Goal: Task Accomplishment & Management: Complete application form

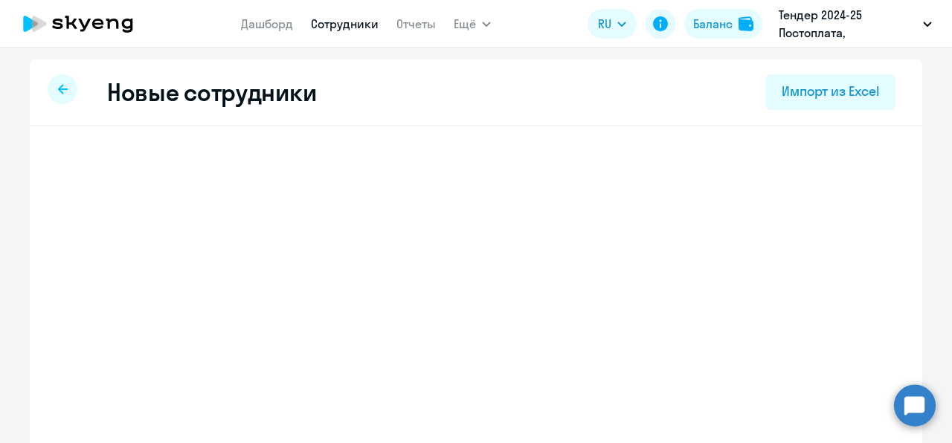
select select "english_adult_not_native_speaker"
select select "3"
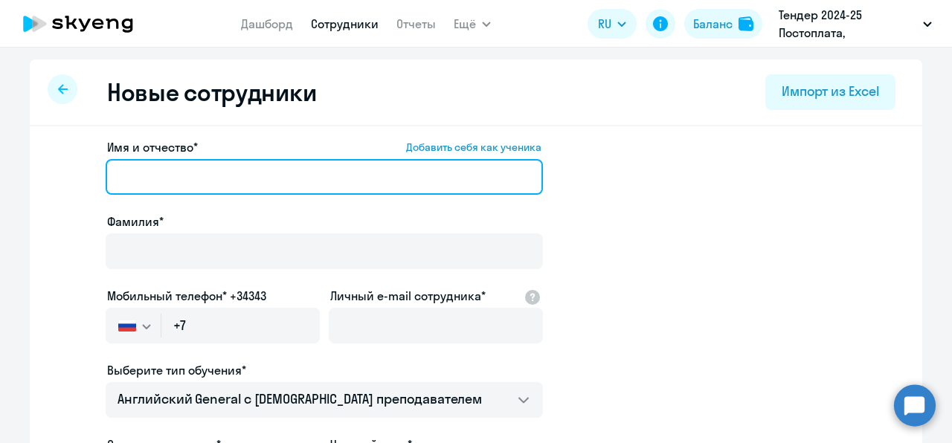
click at [216, 173] on input "Имя и отчество* Добавить себя как ученика" at bounding box center [324, 177] width 437 height 36
paste input "[PERSON_NAME] [PERSON_NAME]"
click at [182, 179] on input "[PERSON_NAME] [PERSON_NAME]" at bounding box center [324, 177] width 437 height 36
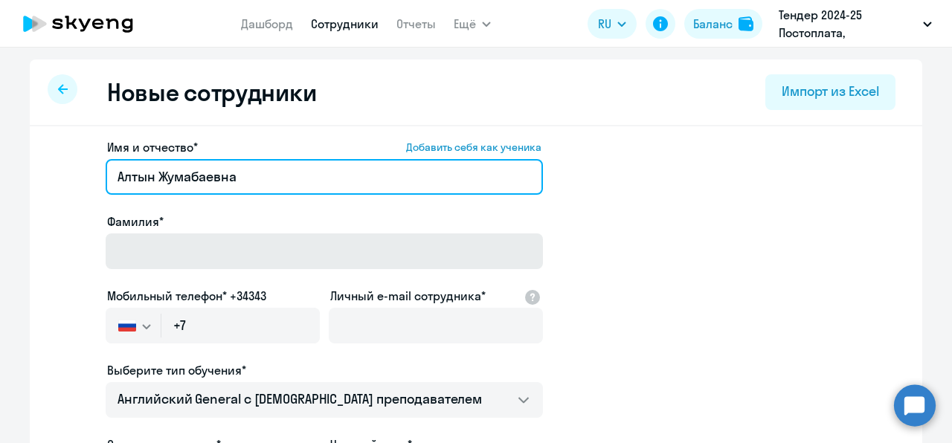
type input "Алтын Жумабаевна"
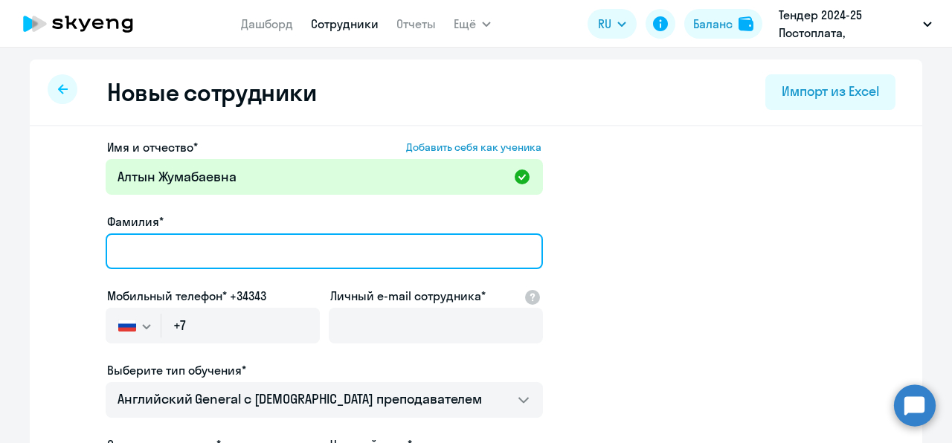
click at [170, 254] on input "Фамилия*" at bounding box center [324, 252] width 437 height 36
paste input "[PERSON_NAME]"
type input "[PERSON_NAME]"
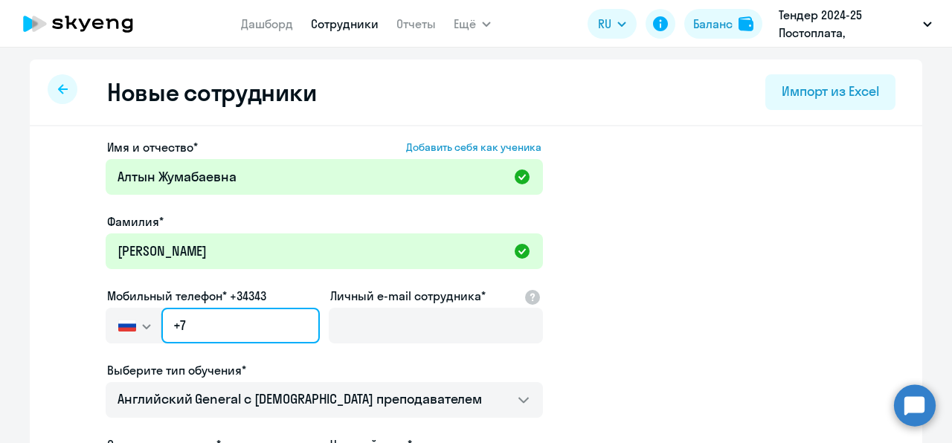
click at [217, 330] on input "+7" at bounding box center [240, 326] width 158 height 36
paste input "[PHONE_NUMBER]"
type input "[PHONE_NUMBER]"
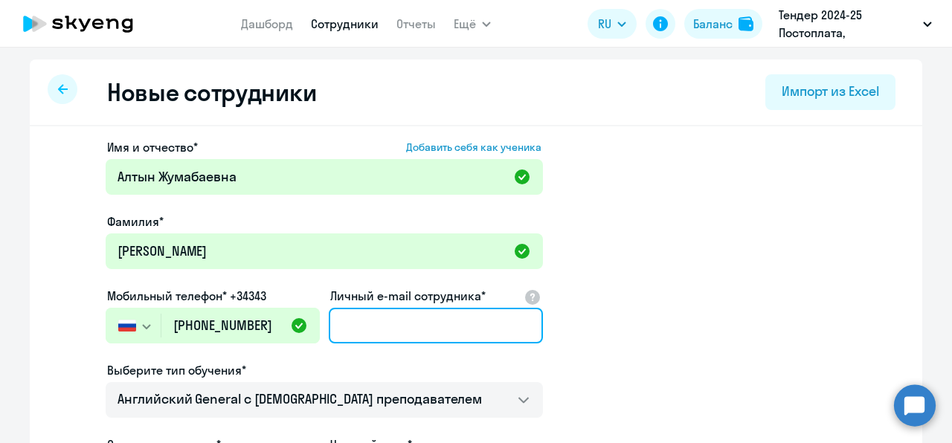
click at [365, 330] on input "Личный e-mail сотрудника*" at bounding box center [436, 326] width 214 height 36
type input "v"
paste input "[EMAIL_ADDRESS][DOMAIN_NAME]"
click at [365, 330] on input "[EMAIL_ADDRESS][DOMAIN_NAME]" at bounding box center [436, 326] width 214 height 36
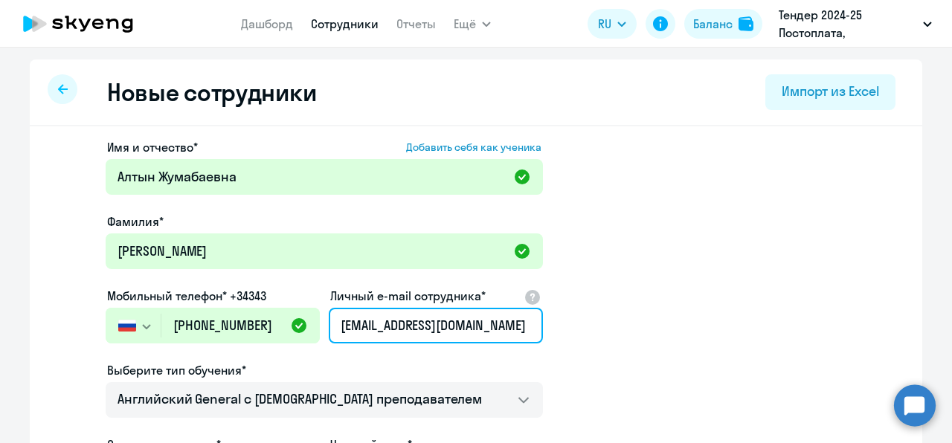
type input "[EMAIL_ADDRESS][DOMAIN_NAME]"
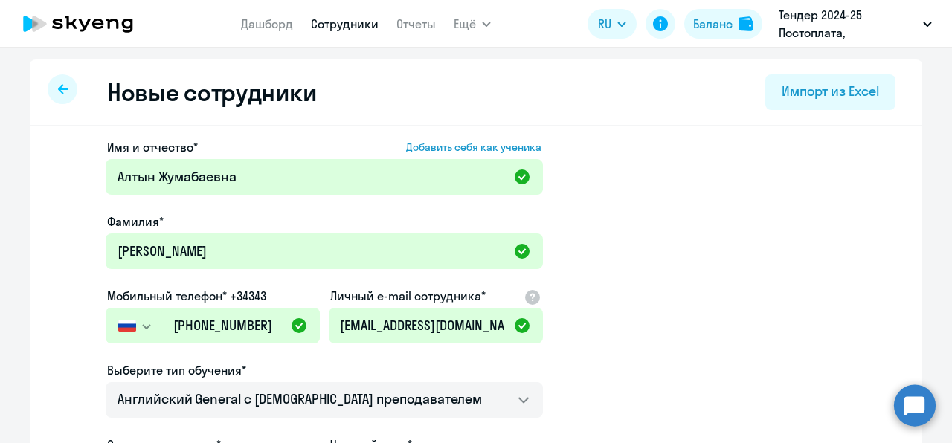
scroll to position [0, 0]
click at [749, 266] on app-new-student-form "Имя и отчество* Добавить себя как ученика [PERSON_NAME] Фамилия* [PERSON_NAME] …" at bounding box center [476, 403] width 845 height 530
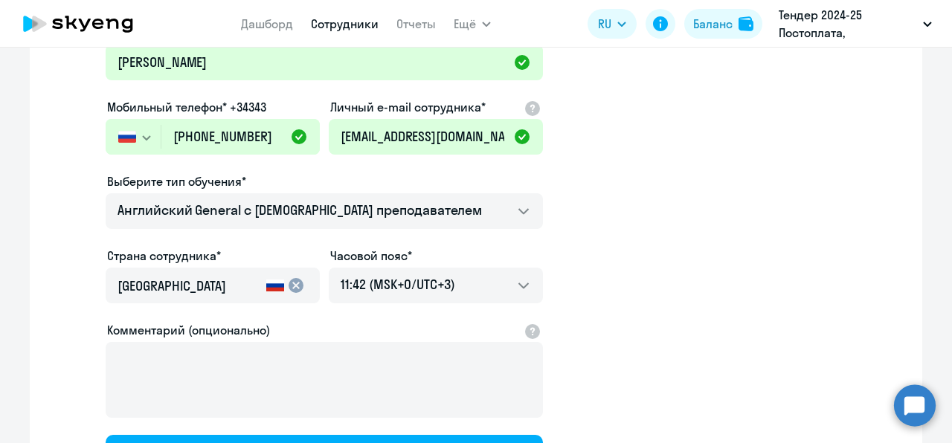
scroll to position [190, 0]
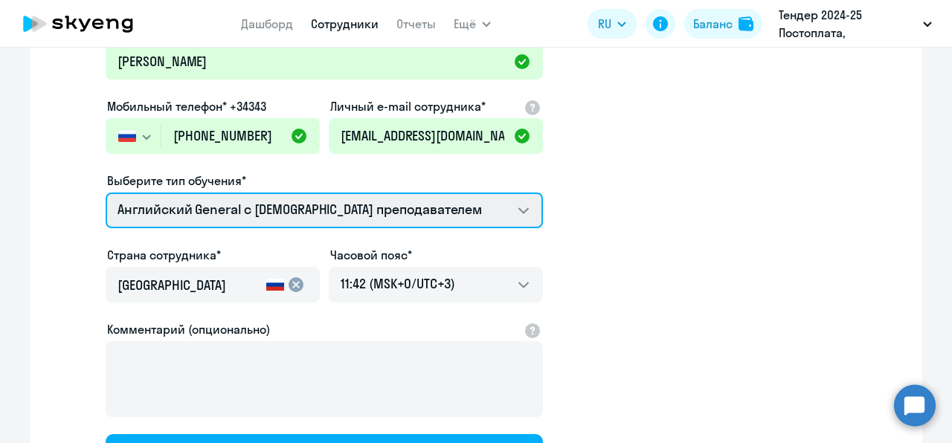
click at [428, 228] on select "Talks 15 минутные разговоры на английском Screening Test Премиум [DEMOGRAPHIC_D…" at bounding box center [324, 211] width 437 height 36
click at [106, 193] on select "Talks 15 минутные разговоры на английском Screening Test Премиум [DEMOGRAPHIC_D…" at bounding box center [324, 211] width 437 height 36
click at [423, 208] on select "Talks 15 минутные разговоры на английском Screening Test Премиум [DEMOGRAPHIC_D…" at bounding box center [324, 211] width 437 height 36
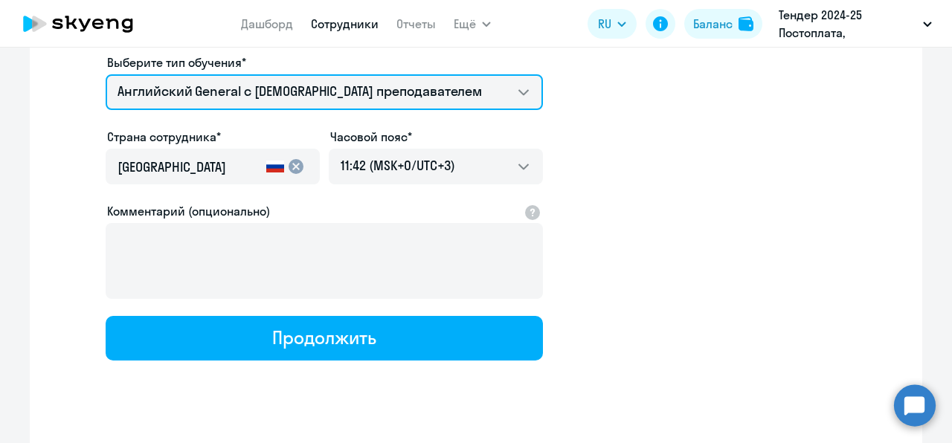
scroll to position [311, 0]
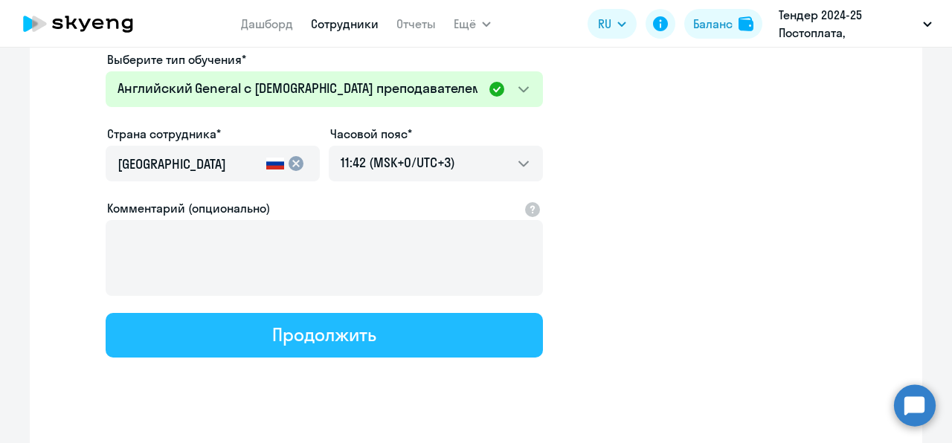
click at [376, 330] on button "Продолжить" at bounding box center [324, 335] width 437 height 45
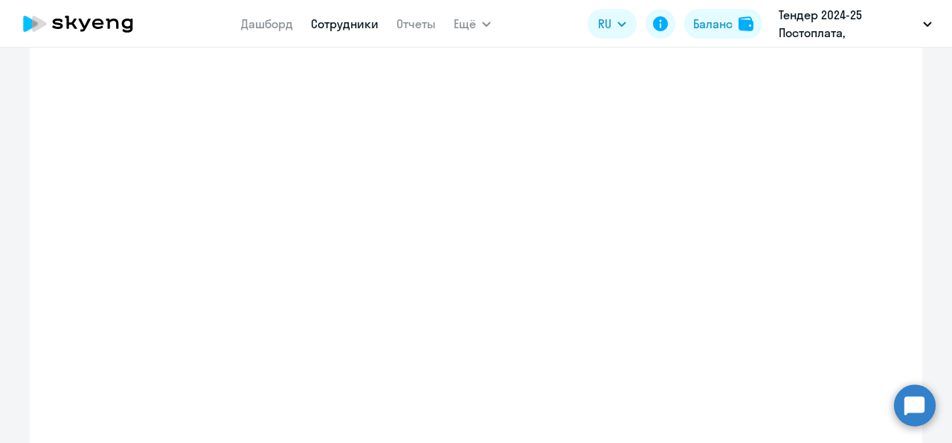
select select "english_adult_not_native_speaker"
select select "3"
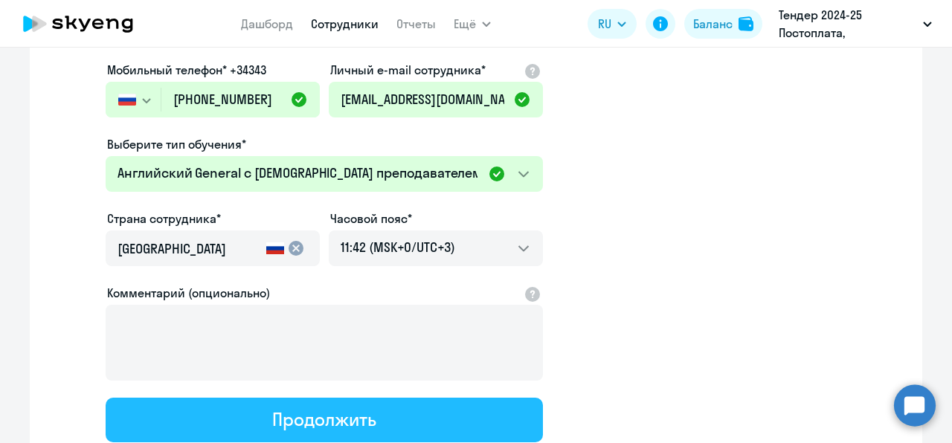
scroll to position [0, 0]
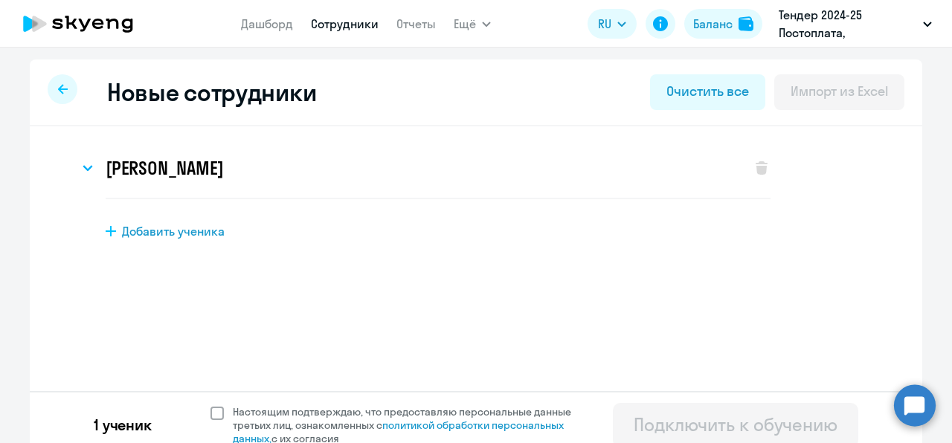
click at [211, 423] on label "Настоящим подтверждаю, что предоставляю персональные данные третьих лиц, ознако…" at bounding box center [400, 425] width 379 height 40
click at [210, 405] on input "Настоящим подтверждаю, что предоставляю персональные данные третьих лиц, ознако…" at bounding box center [210, 405] width 1 height 1
checkbox input "true"
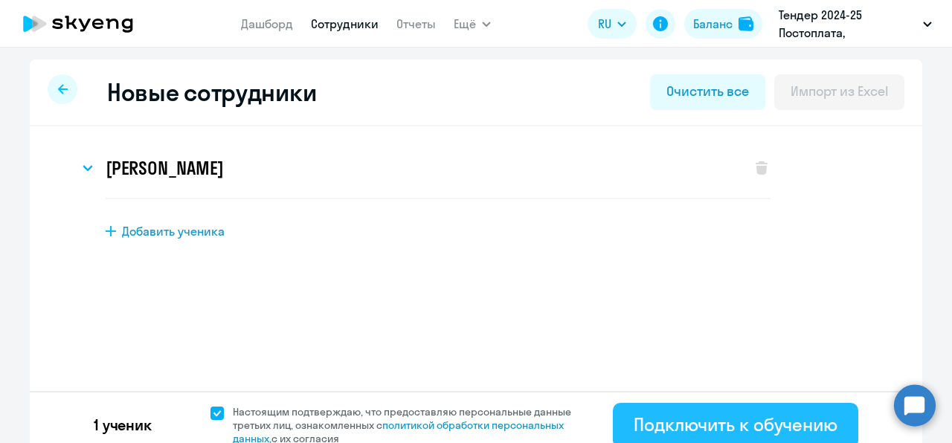
click at [686, 414] on div "Подключить к обучению" at bounding box center [736, 425] width 204 height 24
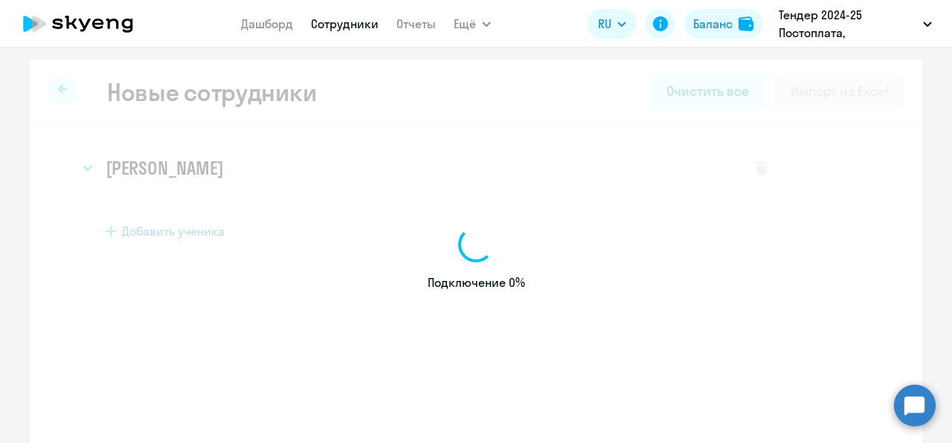
select select "english_adult_not_native_speaker"
select select "3"
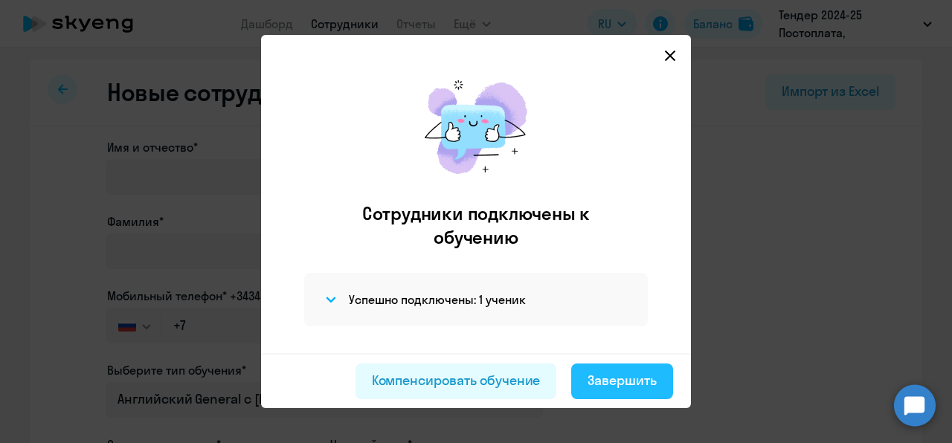
click at [611, 373] on div "Завершить" at bounding box center [622, 380] width 69 height 19
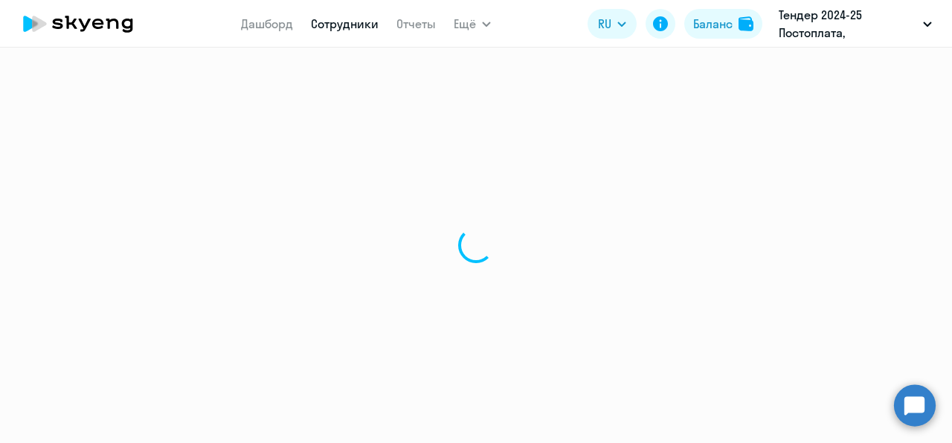
select select "30"
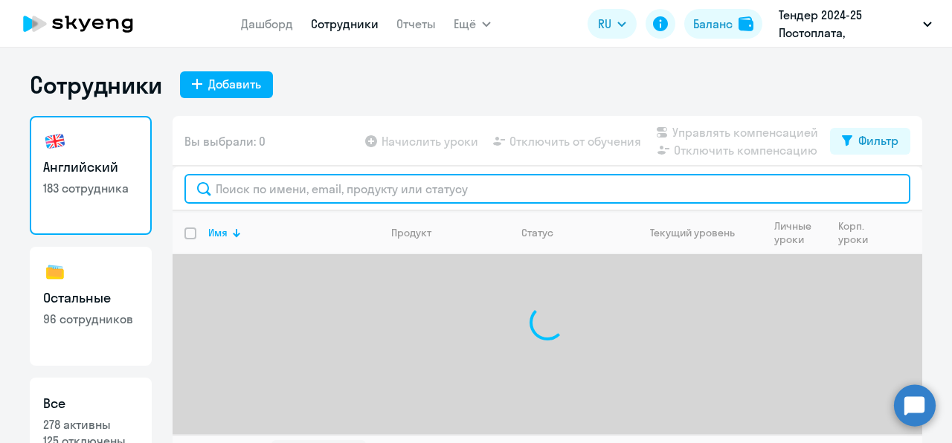
click at [289, 180] on input "text" at bounding box center [547, 189] width 726 height 30
paste input "[EMAIL_ADDRESS][DOMAIN_NAME]"
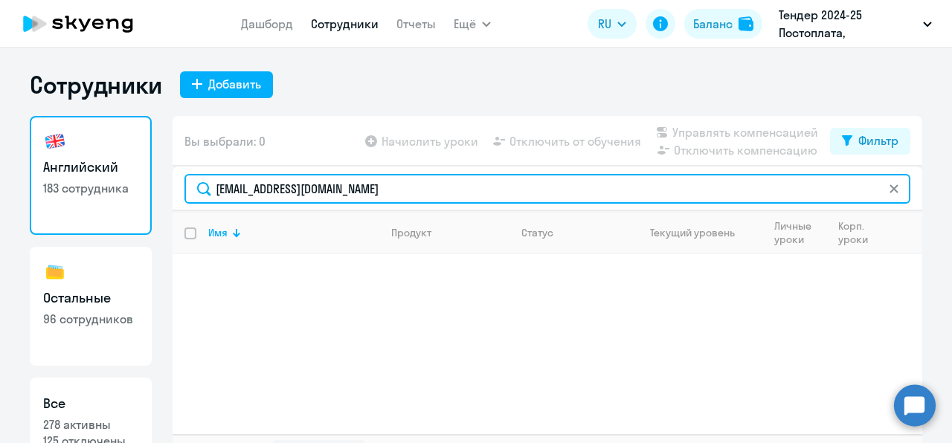
scroll to position [33, 0]
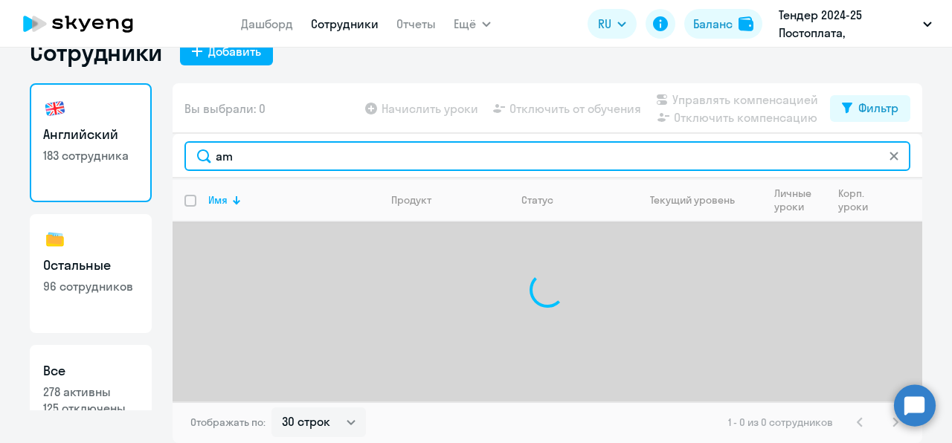
type input "a"
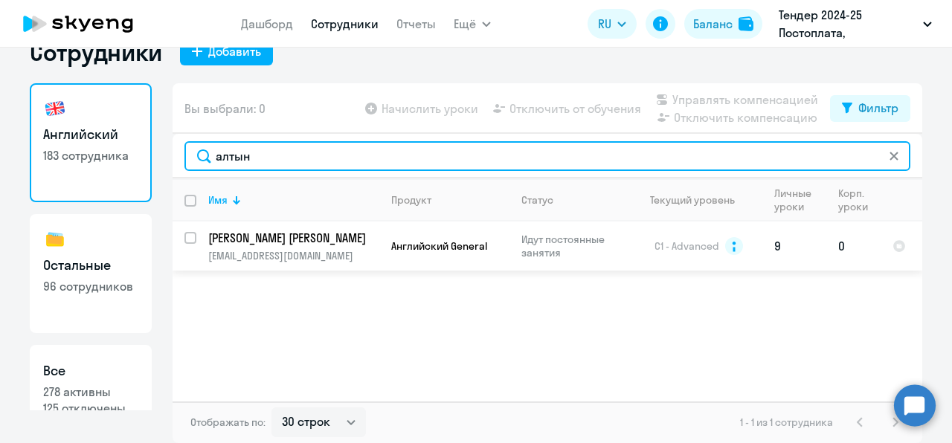
type input "алтын"
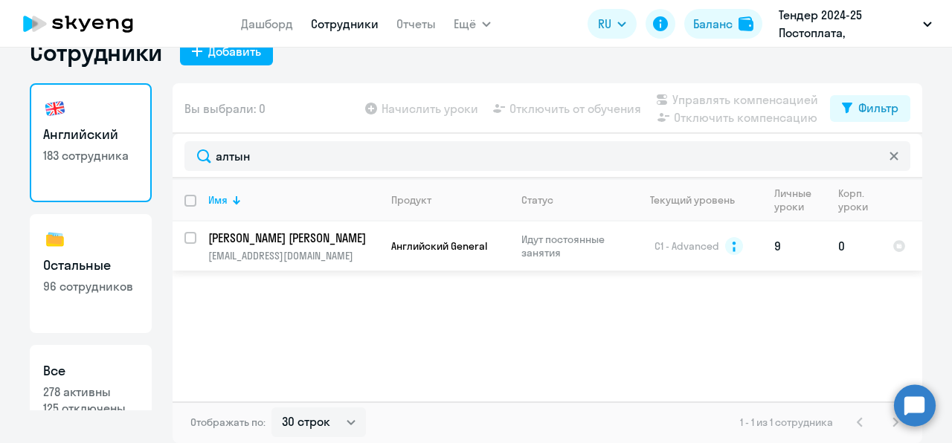
click at [335, 235] on p "[PERSON_NAME] [PERSON_NAME]" at bounding box center [292, 238] width 168 height 16
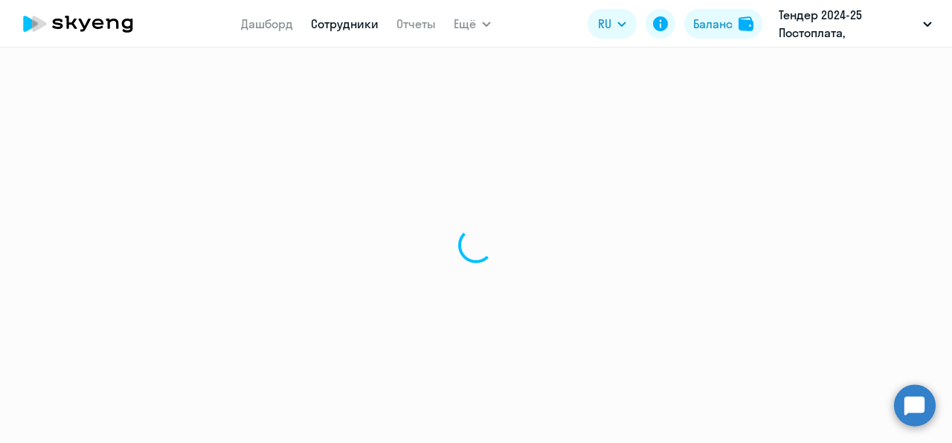
select select "english"
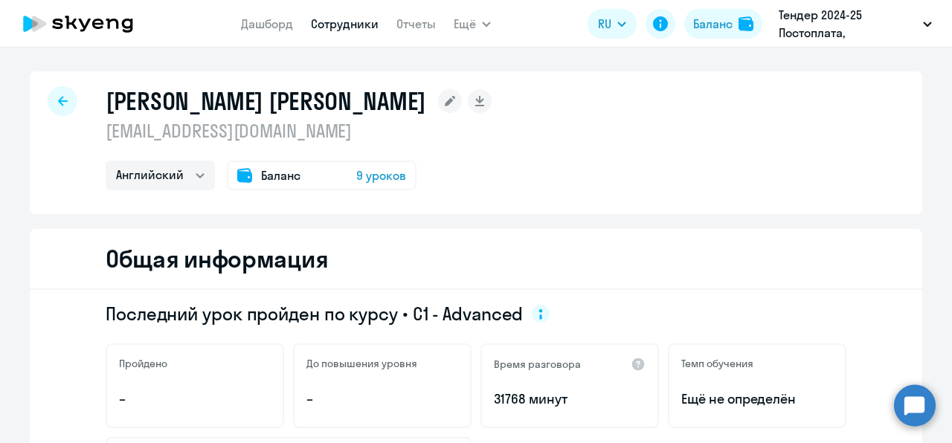
click at [366, 187] on div "Баланс 9 уроков" at bounding box center [322, 176] width 190 height 30
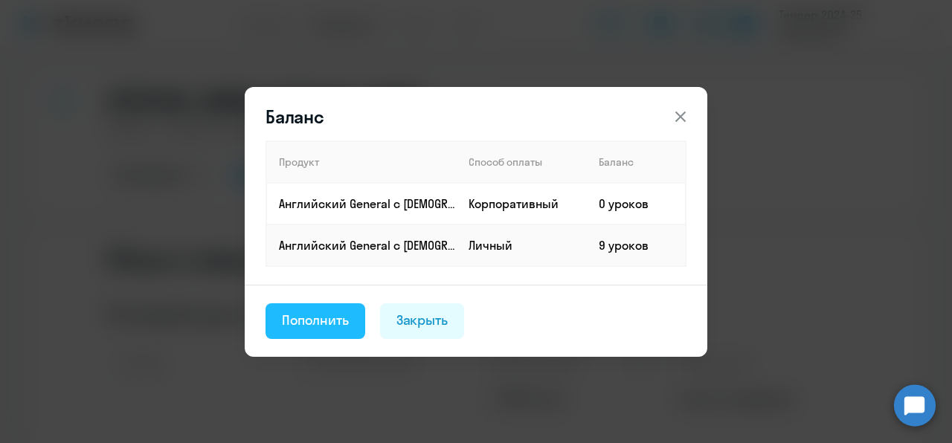
click at [341, 324] on div "Пополнить" at bounding box center [315, 320] width 67 height 19
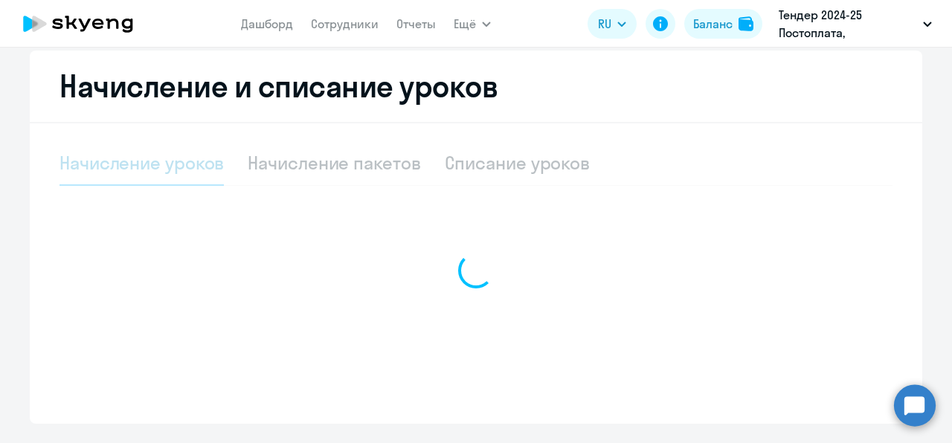
select select "10"
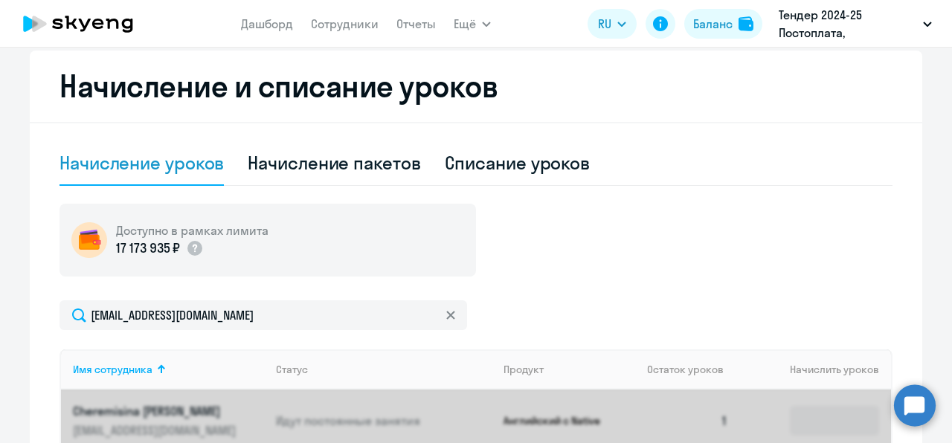
scroll to position [540, 0]
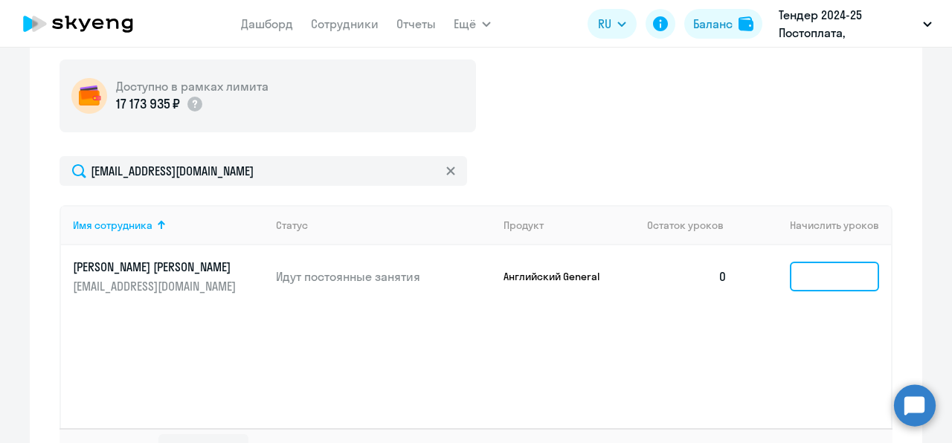
click at [812, 281] on input at bounding box center [834, 277] width 89 height 30
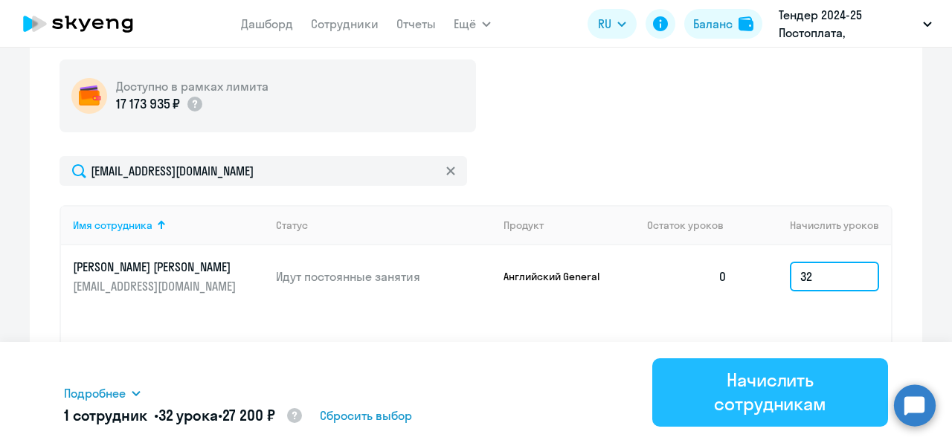
type input "32"
click at [760, 381] on div "Начислить сотрудникам" at bounding box center [770, 392] width 194 height 48
